Goal: Task Accomplishment & Management: Complete application form

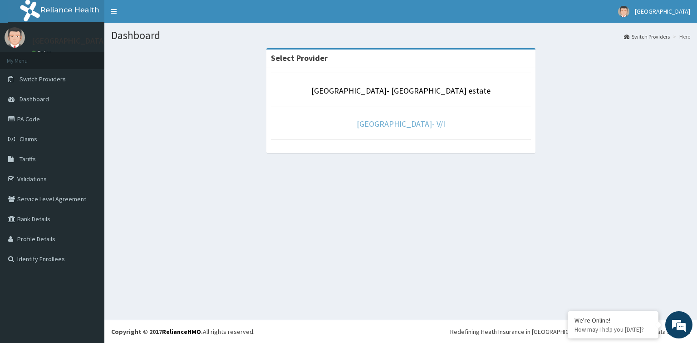
click at [411, 125] on link "[GEOGRAPHIC_DATA]- V/I" at bounding box center [401, 123] width 89 height 10
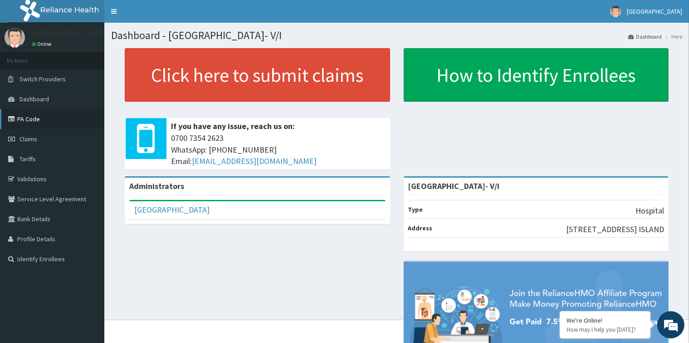
click at [44, 120] on link "PA Code" at bounding box center [52, 119] width 104 height 20
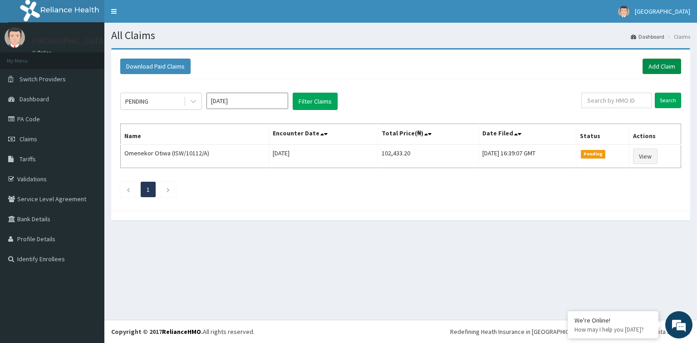
click at [650, 64] on link "Add Claim" at bounding box center [662, 66] width 39 height 15
click at [28, 159] on span "Tariffs" at bounding box center [28, 159] width 16 height 8
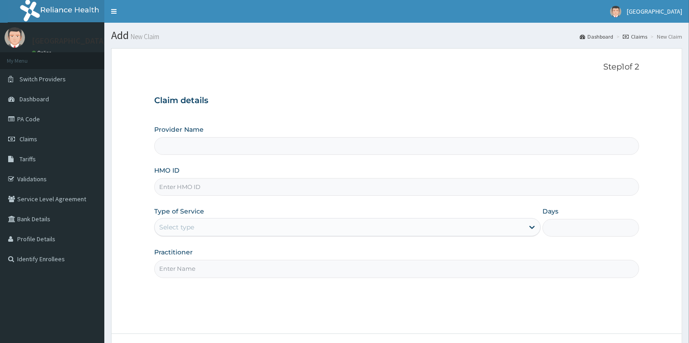
click at [254, 188] on input "HMO ID" at bounding box center [396, 187] width 485 height 18
type input "[GEOGRAPHIC_DATA]- V/I"
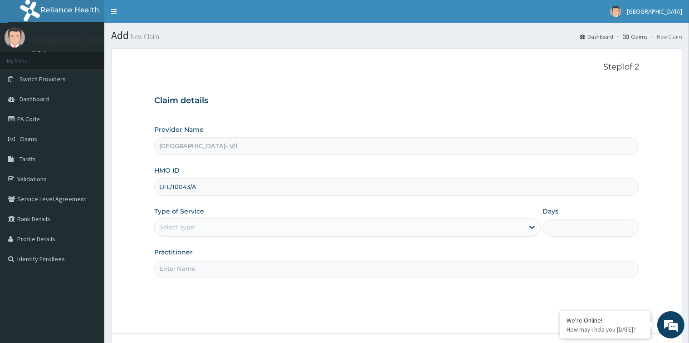
type input "LFL/10043/A"
click at [240, 226] on div "Select type" at bounding box center [339, 227] width 369 height 15
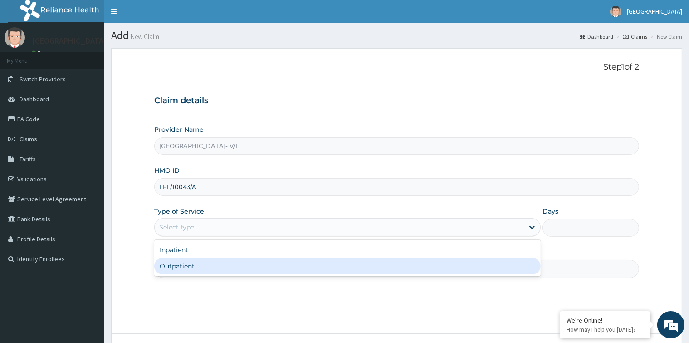
click at [251, 268] on div "Outpatient" at bounding box center [347, 266] width 387 height 16
type input "1"
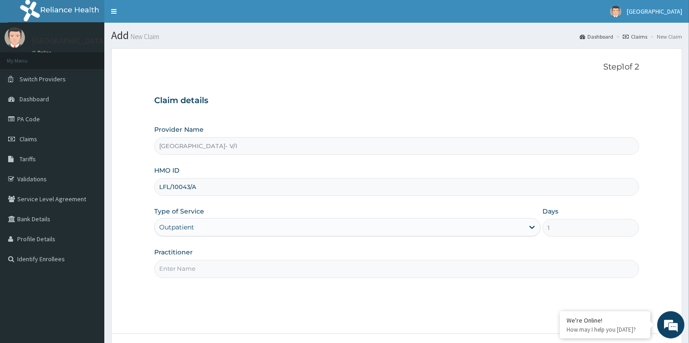
click at [261, 270] on input "Practitioner" at bounding box center [396, 269] width 485 height 18
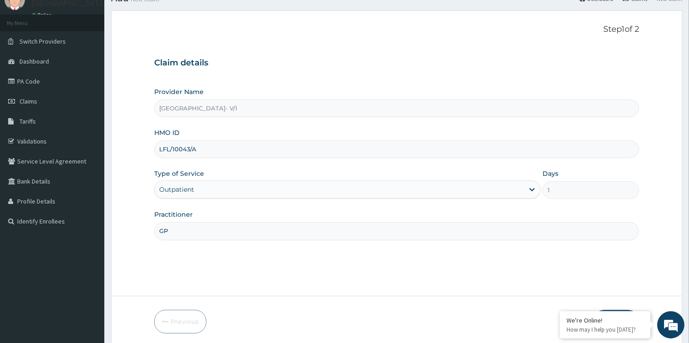
scroll to position [72, 0]
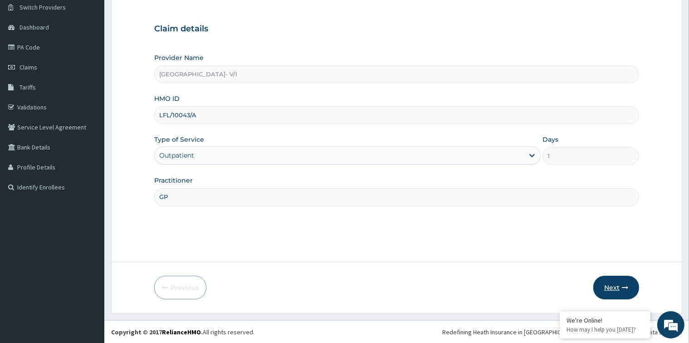
type input "GP"
click at [615, 286] on button "Next" at bounding box center [617, 287] width 46 height 24
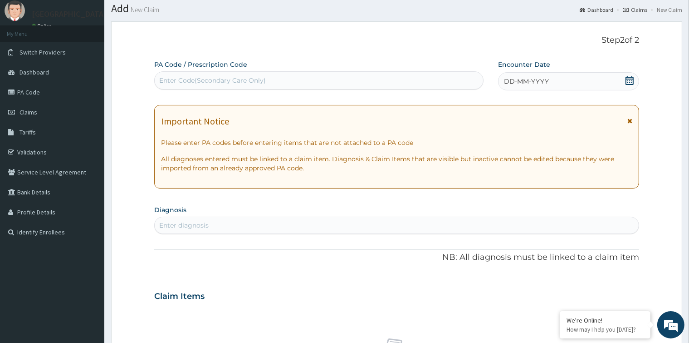
scroll to position [26, 0]
click at [288, 78] on div "Enter Code(Secondary Care Only)" at bounding box center [319, 81] width 329 height 15
click at [552, 79] on div "DD-MM-YYYY" at bounding box center [568, 82] width 141 height 18
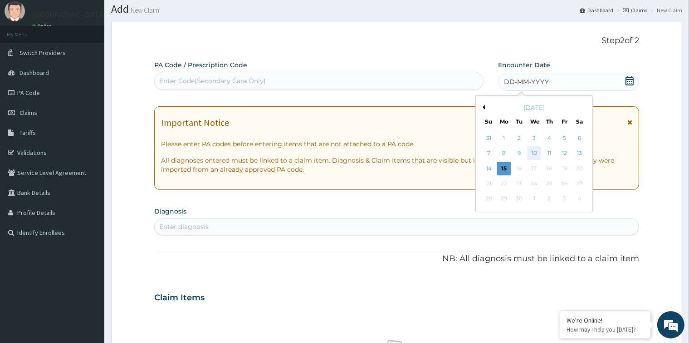
click at [536, 153] on div "10" at bounding box center [534, 154] width 14 height 14
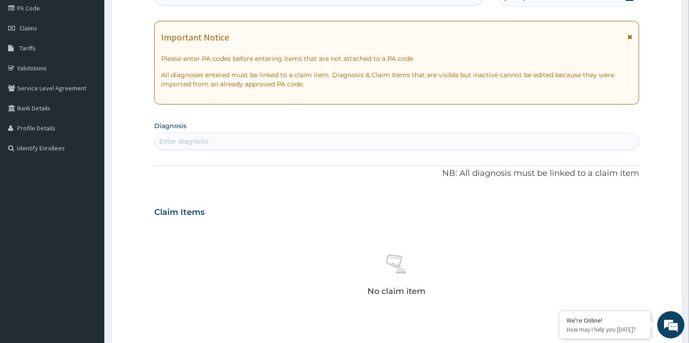
scroll to position [117, 0]
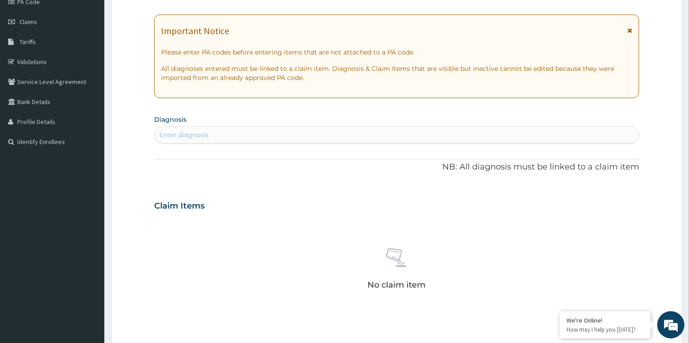
click at [292, 131] on div "Enter diagnosis" at bounding box center [397, 135] width 484 height 15
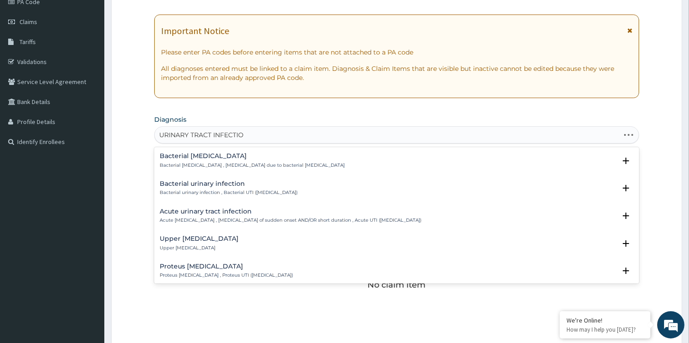
type input "URINARY TRACT INFECTION"
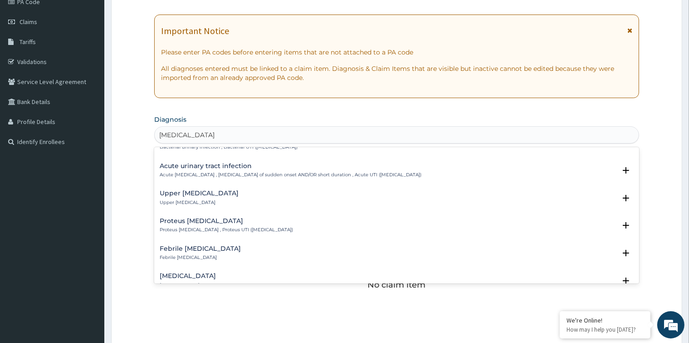
scroll to position [0, 0]
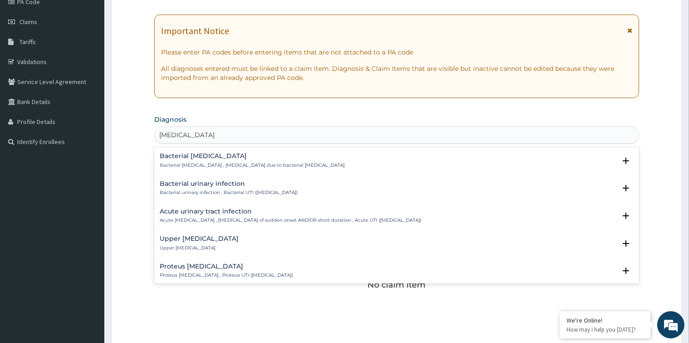
click at [238, 212] on h4 "Acute urinary tract infection" at bounding box center [291, 211] width 262 height 7
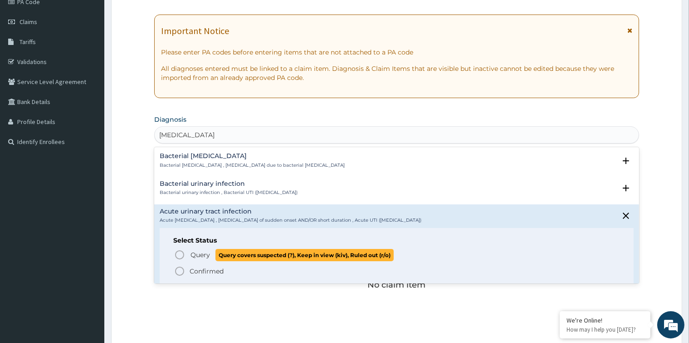
click at [179, 255] on icon "status option query" at bounding box center [179, 254] width 11 height 11
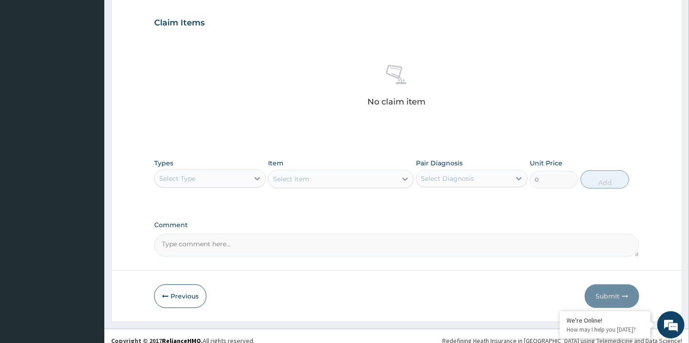
scroll to position [310, 0]
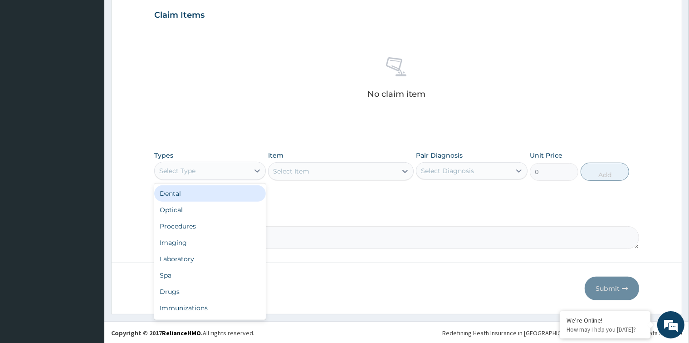
click at [227, 170] on div "Select Type" at bounding box center [202, 170] width 94 height 15
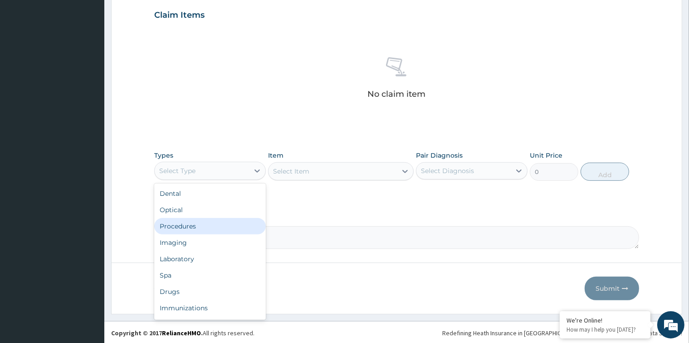
click at [208, 226] on div "Procedures" at bounding box center [210, 226] width 112 height 16
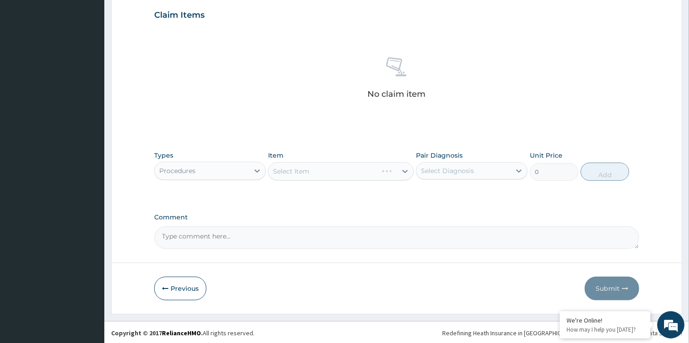
click at [369, 169] on div "Select Item" at bounding box center [341, 171] width 146 height 18
click at [397, 167] on div "Select Item" at bounding box center [341, 171] width 146 height 18
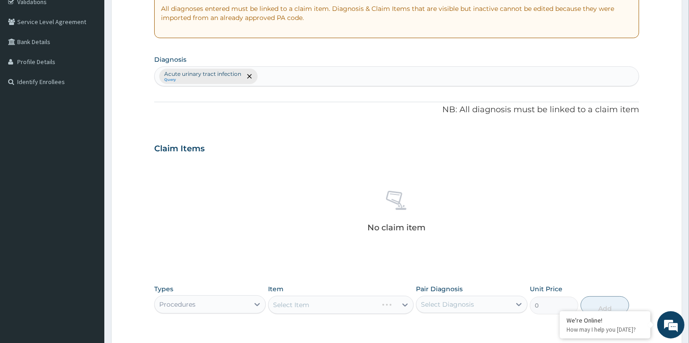
scroll to position [174, 0]
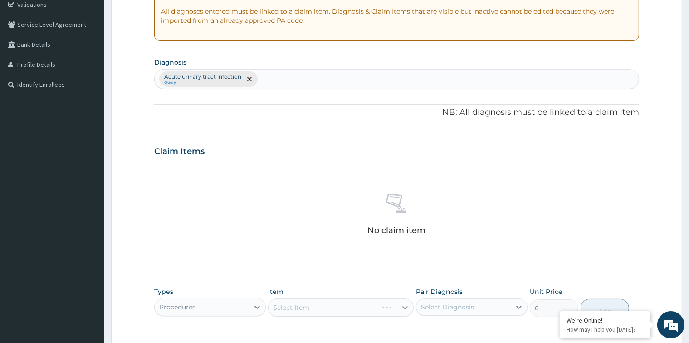
click at [238, 81] on small "Query" at bounding box center [202, 82] width 77 height 5
click at [247, 79] on icon "remove selection option" at bounding box center [249, 79] width 5 height 5
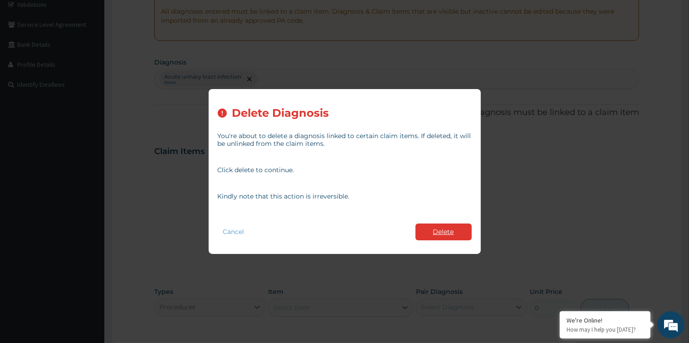
click at [445, 236] on button "Delete" at bounding box center [444, 231] width 56 height 17
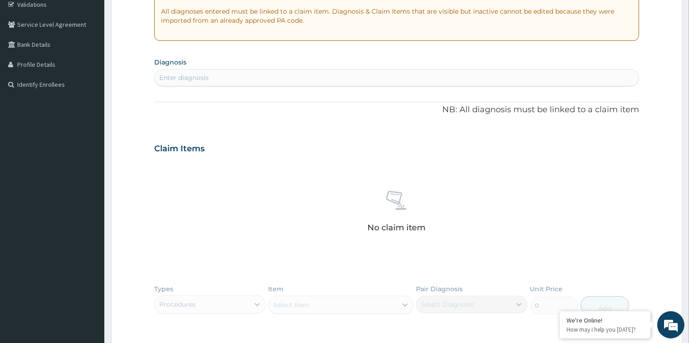
click at [300, 77] on div "Enter diagnosis" at bounding box center [397, 77] width 484 height 15
type input "L"
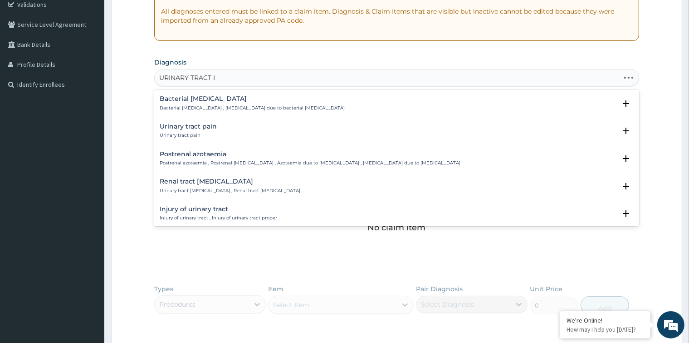
type input "URINARY TRACT IN"
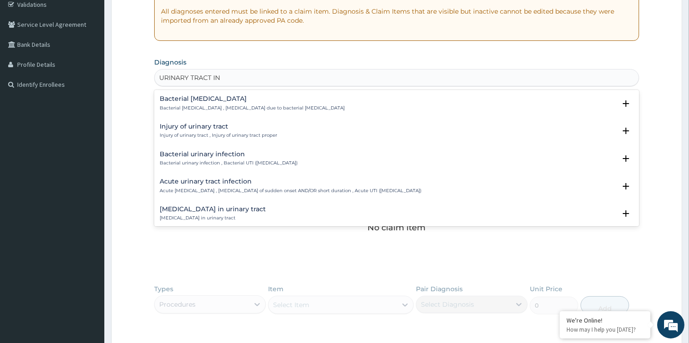
click at [278, 187] on p "Acute urinary tract infection , Urinary tract infection of sudden onset AND/OR …" at bounding box center [291, 190] width 262 height 6
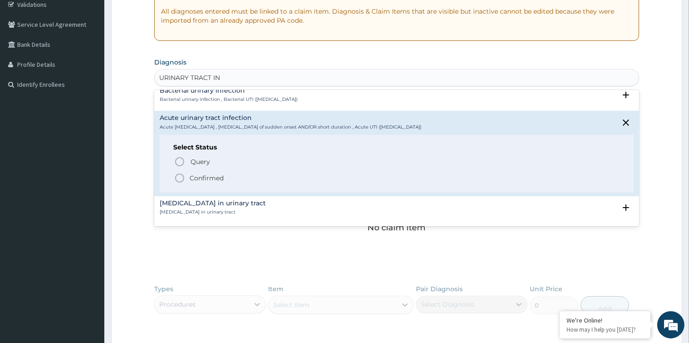
scroll to position [91, 0]
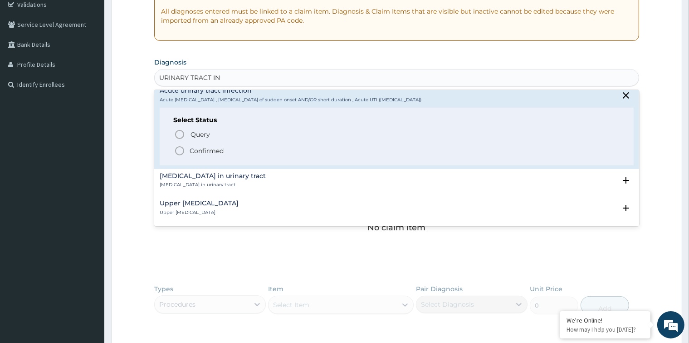
click at [179, 151] on icon "status option filled" at bounding box center [179, 150] width 11 height 11
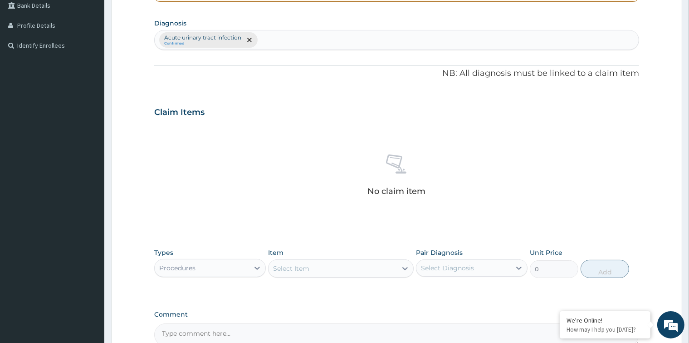
scroll to position [265, 0]
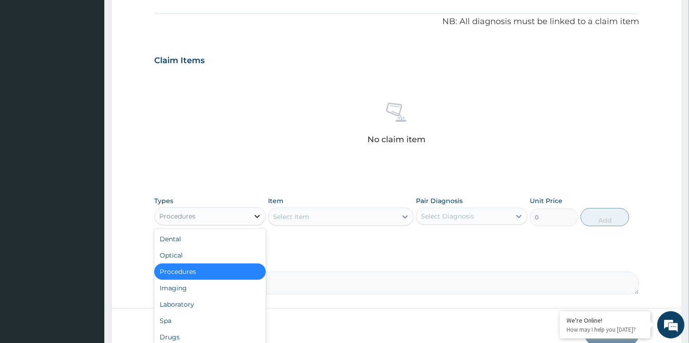
click at [251, 218] on div at bounding box center [257, 216] width 16 height 16
click at [245, 275] on div "Procedures" at bounding box center [210, 271] width 112 height 16
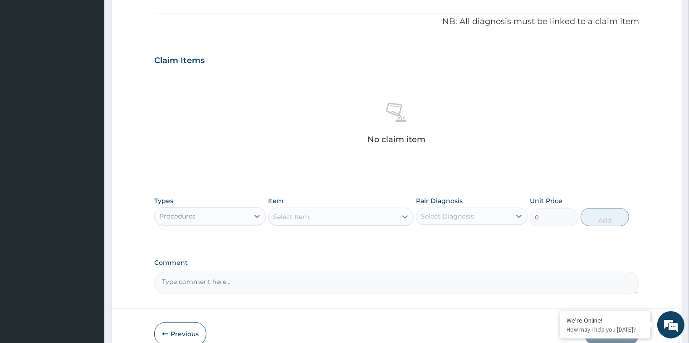
click at [363, 213] on div "Select Item" at bounding box center [333, 216] width 128 height 15
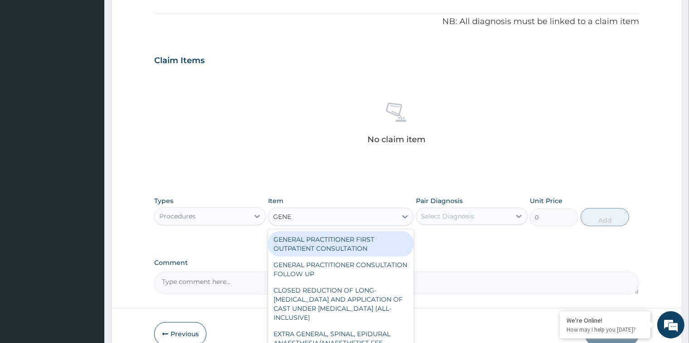
type input "GENER"
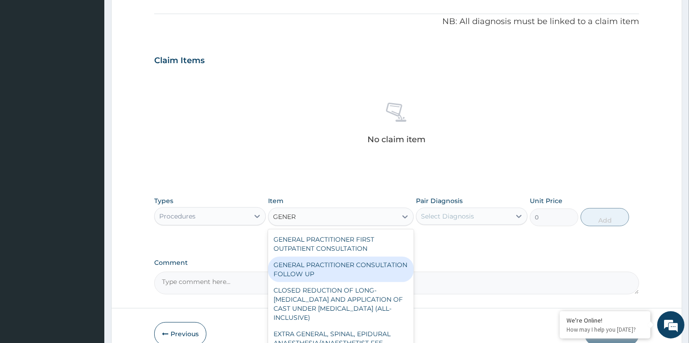
click at [354, 271] on div "GENERAL PRACTITIONER CONSULTATION FOLLOW UP" at bounding box center [341, 268] width 146 height 25
type input "2700"
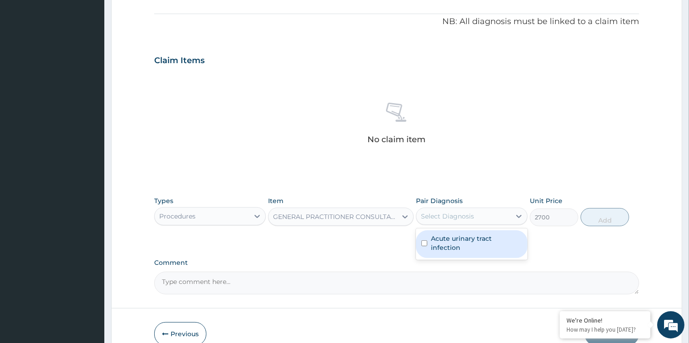
click at [476, 213] on div "Select Diagnosis" at bounding box center [464, 216] width 94 height 15
click at [426, 243] on input "checkbox" at bounding box center [425, 243] width 6 height 6
checkbox input "true"
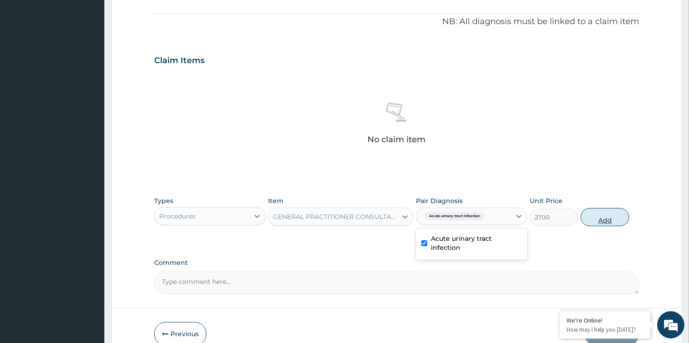
click at [597, 220] on button "Add" at bounding box center [605, 217] width 49 height 18
type input "0"
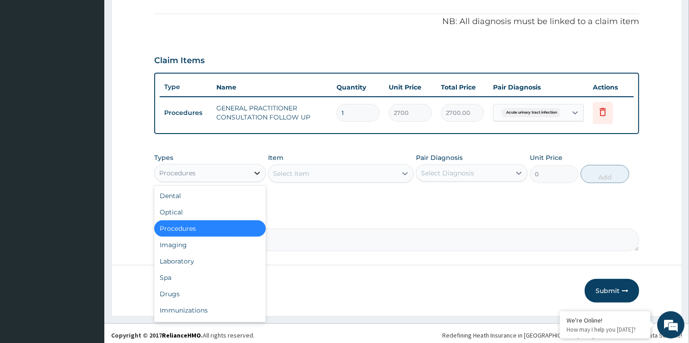
click at [255, 172] on icon at bounding box center [257, 172] width 9 height 9
type input "DR"
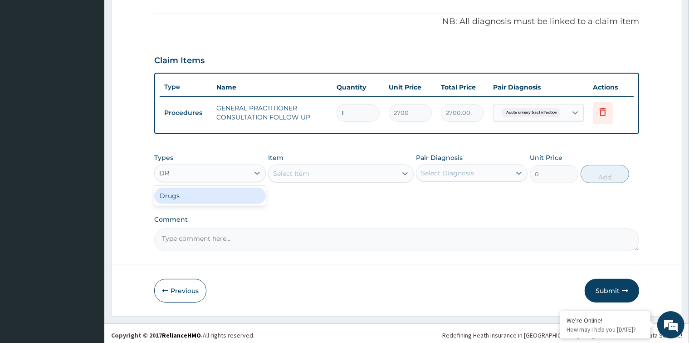
click at [232, 196] on div "Drugs" at bounding box center [210, 195] width 112 height 16
click at [371, 168] on div "Select Item" at bounding box center [341, 173] width 146 height 18
click at [402, 170] on div "Select Item" at bounding box center [341, 173] width 146 height 18
click at [381, 167] on div "Select Item" at bounding box center [341, 173] width 146 height 18
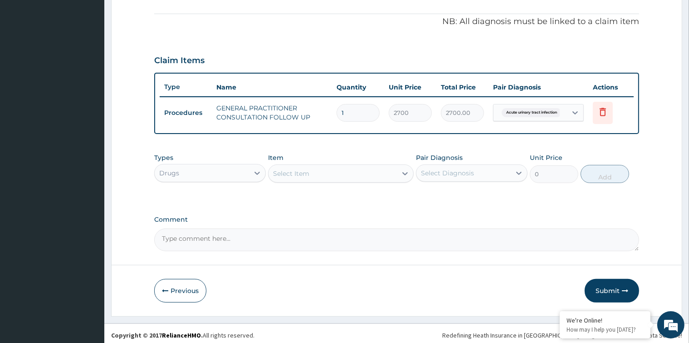
click at [371, 173] on div "Select Item" at bounding box center [333, 173] width 128 height 15
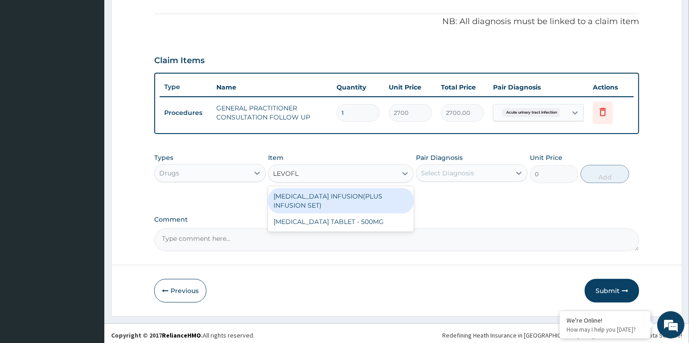
type input "LEVOFLO"
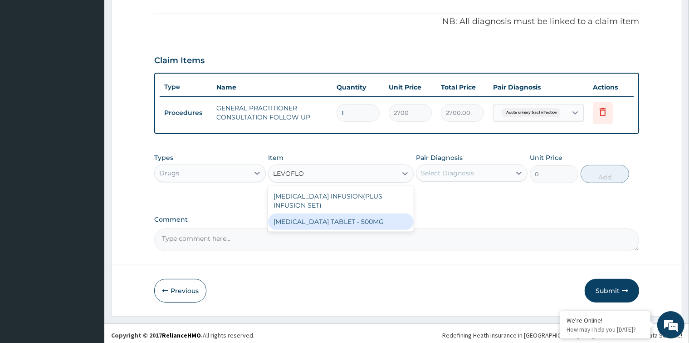
click at [369, 222] on div "LEVOFLOXACIN TABLET - 500MG" at bounding box center [341, 221] width 146 height 16
type input "266"
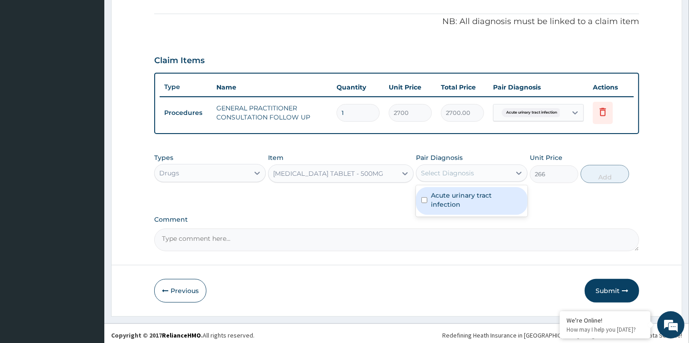
click at [447, 173] on div "Select Diagnosis" at bounding box center [447, 172] width 53 height 9
click at [425, 197] on input "checkbox" at bounding box center [425, 200] width 6 height 6
checkbox input "true"
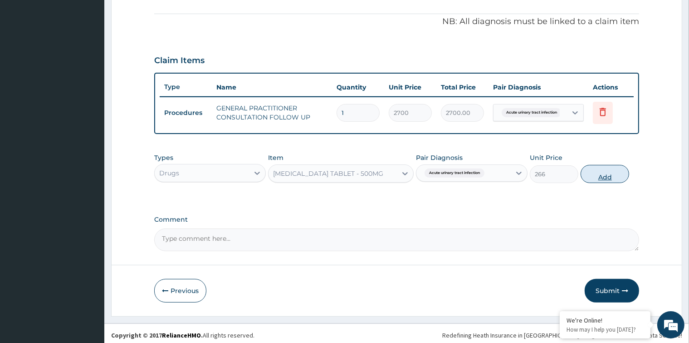
click at [595, 170] on button "Add" at bounding box center [605, 174] width 49 height 18
type input "0"
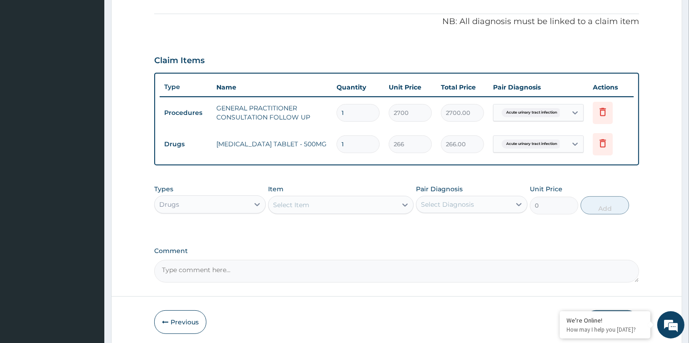
type input "0.00"
type input "7"
type input "1862.00"
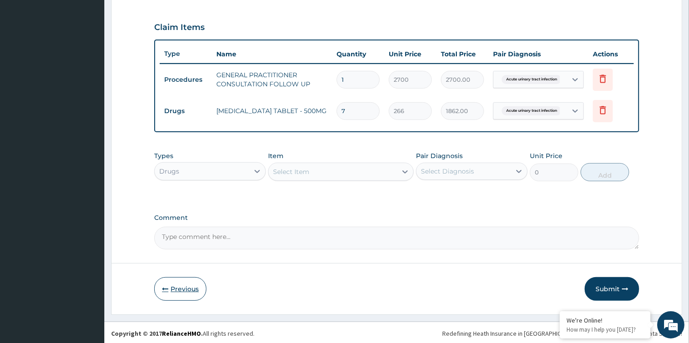
type input "7"
click at [187, 287] on button "Previous" at bounding box center [180, 289] width 52 height 24
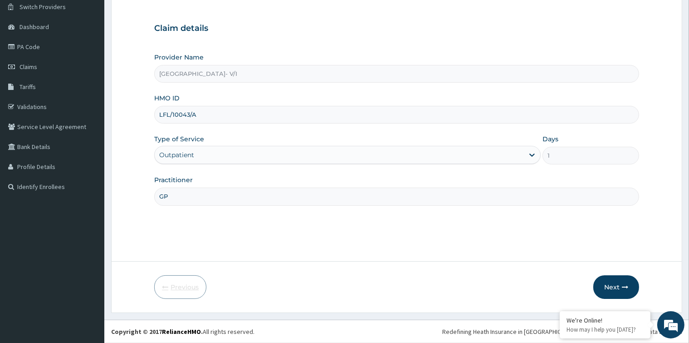
scroll to position [72, 0]
click at [621, 285] on button "Next" at bounding box center [617, 287] width 46 height 24
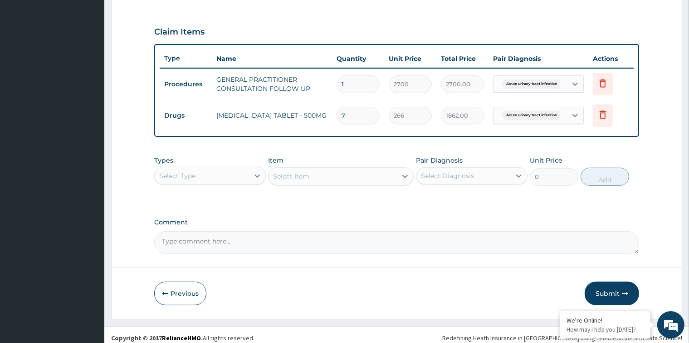
scroll to position [298, 0]
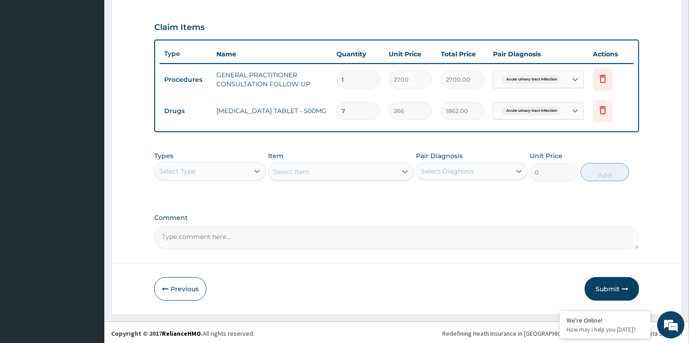
click at [603, 287] on button "Submit" at bounding box center [612, 289] width 54 height 24
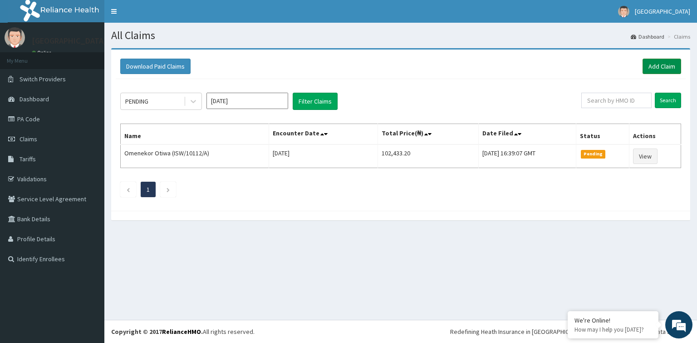
click at [659, 67] on link "Add Claim" at bounding box center [662, 66] width 39 height 15
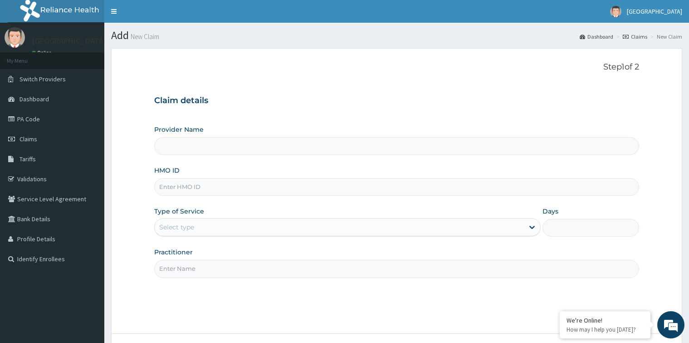
type input "[GEOGRAPHIC_DATA]- V/I"
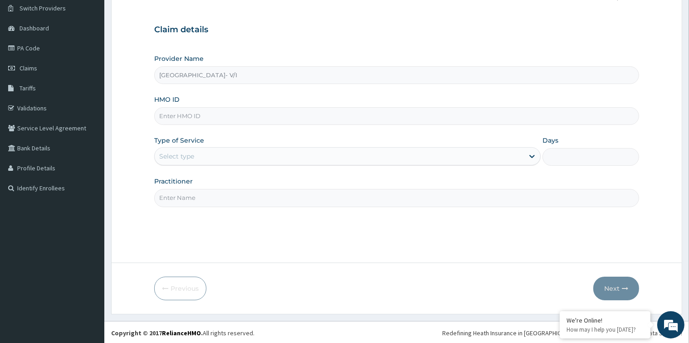
scroll to position [72, 0]
click at [221, 113] on input "HMO ID" at bounding box center [396, 115] width 485 height 18
paste input "AEL/10105/A"
type input "AEL/10105/A"
click at [230, 150] on div "Select type" at bounding box center [339, 155] width 369 height 15
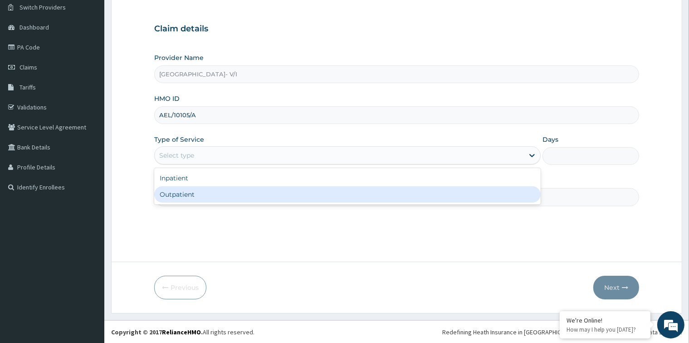
click at [219, 197] on div "Outpatient" at bounding box center [347, 194] width 387 height 16
type input "1"
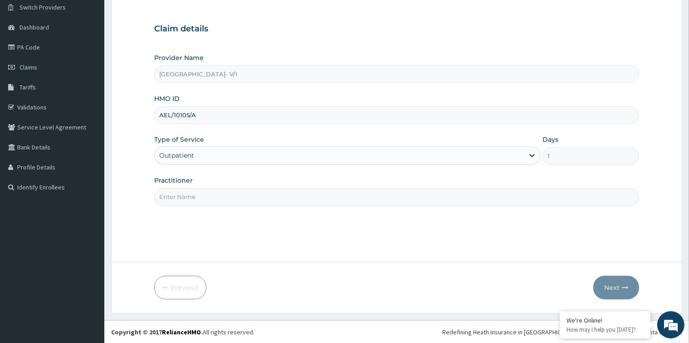
click at [219, 197] on input "Practitioner" at bounding box center [396, 197] width 485 height 18
type input "GP"
click at [615, 290] on button "Next" at bounding box center [617, 287] width 46 height 24
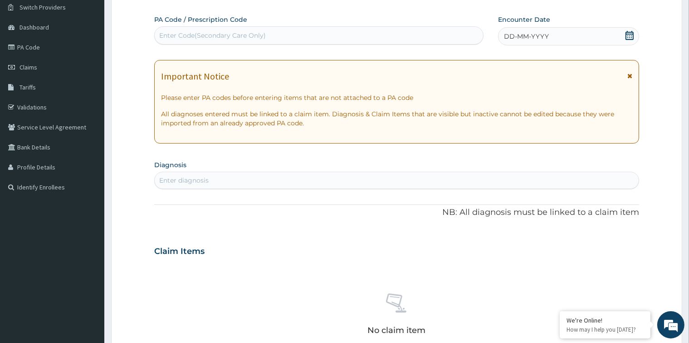
click at [259, 26] on div "Enter Code(Secondary Care Only)" at bounding box center [319, 35] width 330 height 18
paste input "PA/7A3997"
type input "PA/7A3997"
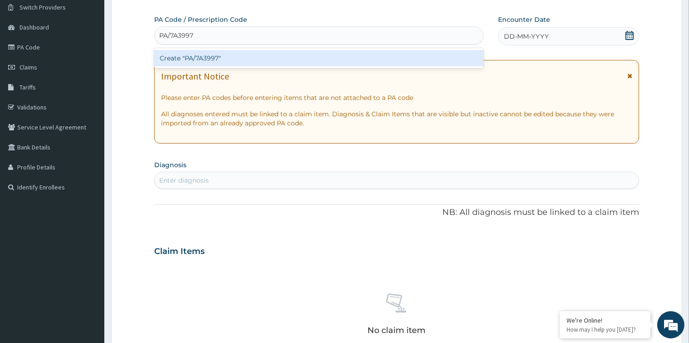
click at [257, 52] on div "Create "PA/7A3997"" at bounding box center [319, 58] width 330 height 16
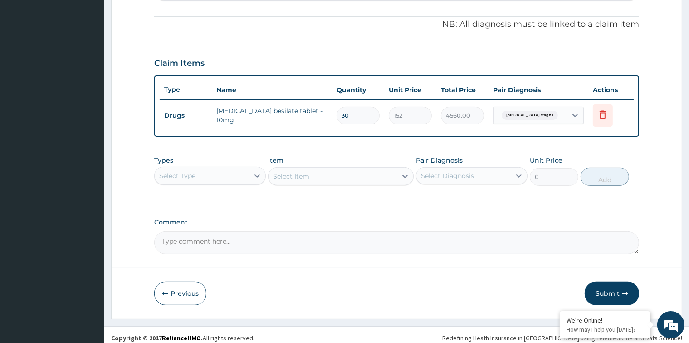
scroll to position [267, 0]
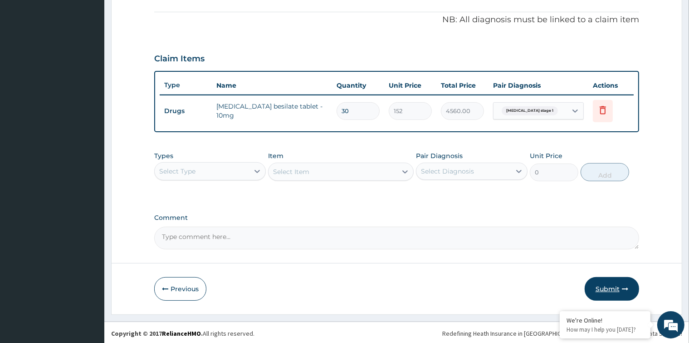
click at [612, 286] on button "Submit" at bounding box center [612, 289] width 54 height 24
